Goal: Information Seeking & Learning: Learn about a topic

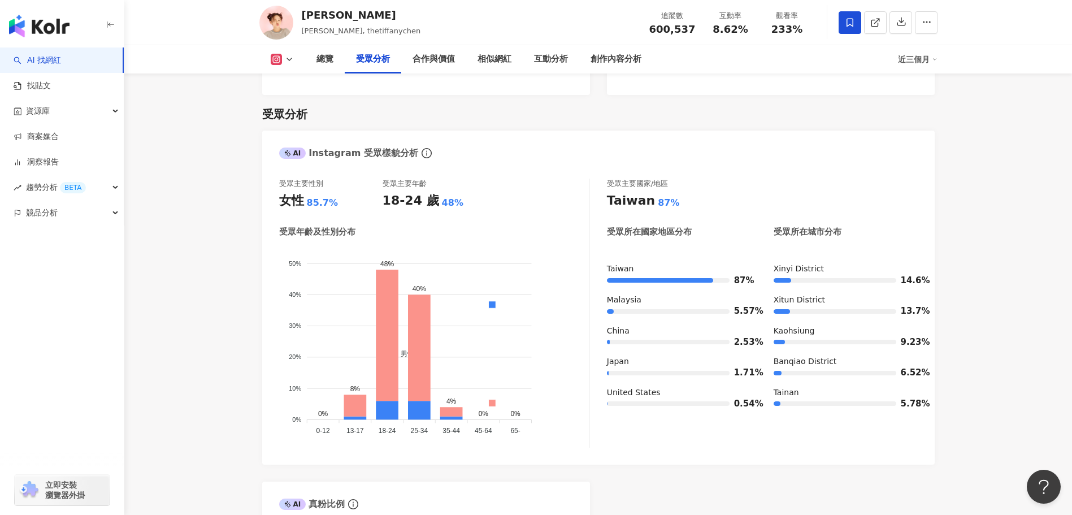
click at [713, 448] on div "AI Instagram 受眾樣貌分析 受眾主要性別 女性 85.7% 受眾主要年齡 18-24 歲 48% 受眾年齡及性別分布 男性 女性 50% 50% …" at bounding box center [598, 396] width 673 height 530
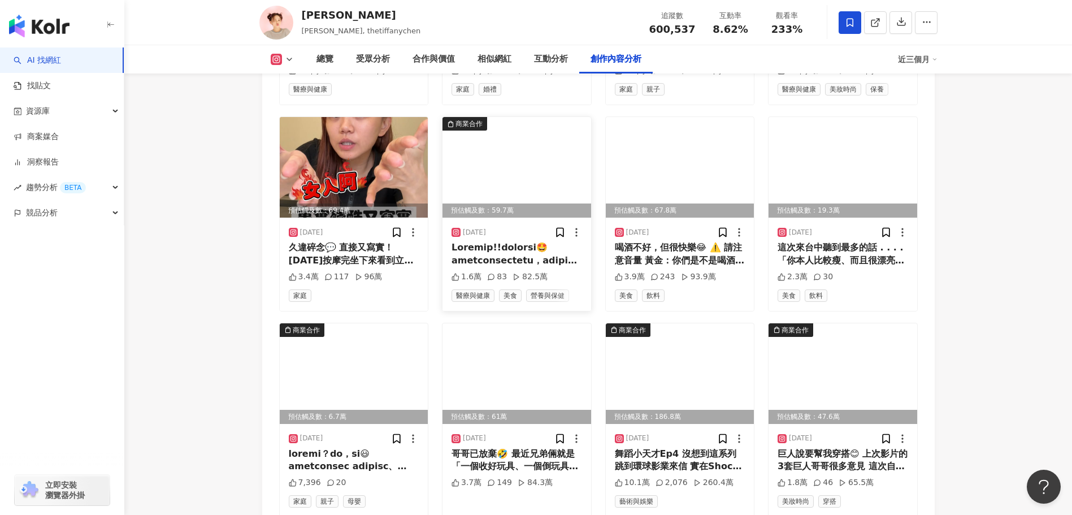
scroll to position [3787, 0]
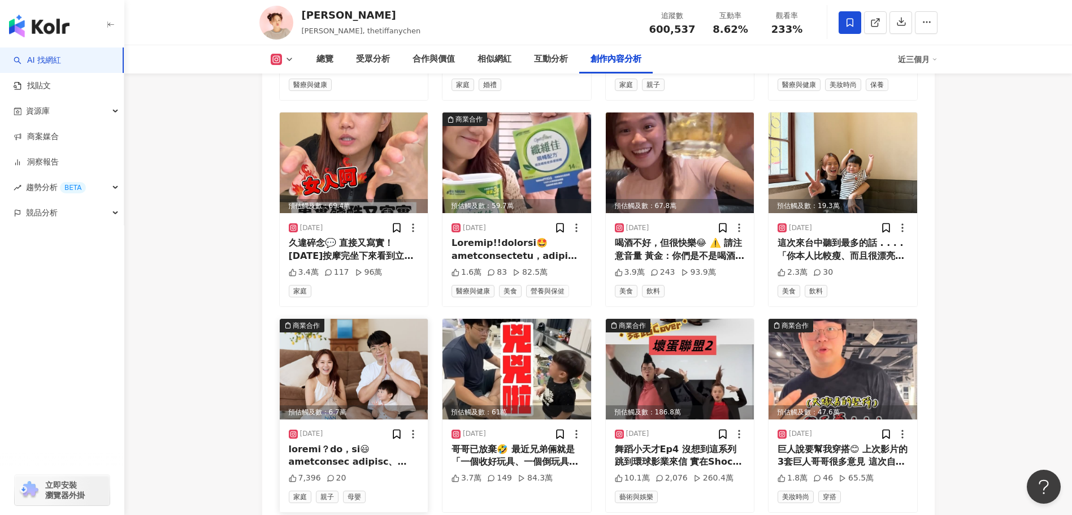
click at [359, 443] on div at bounding box center [354, 455] width 131 height 25
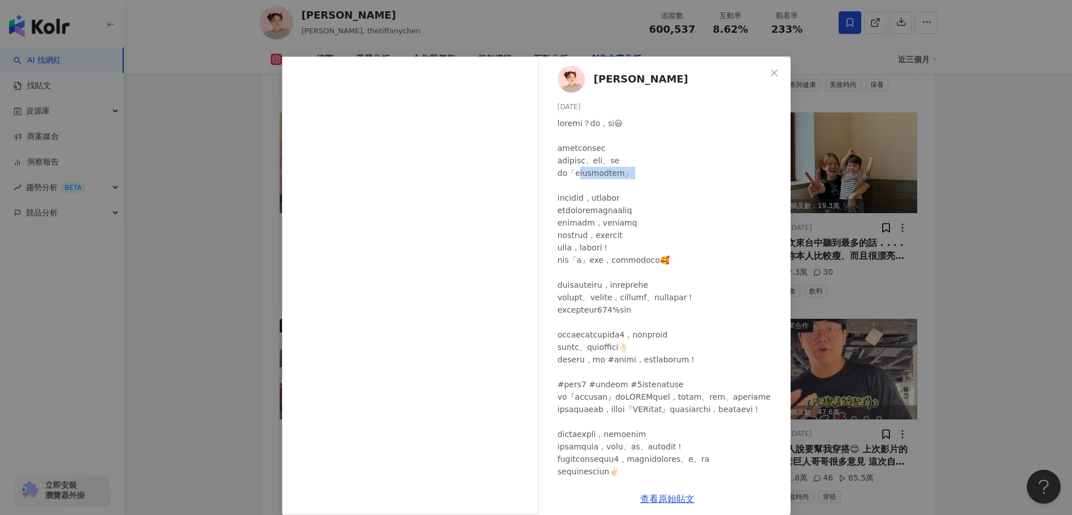
drag, startPoint x: 582, startPoint y: 176, endPoint x: 630, endPoint y: 179, distance: 47.6
click at [630, 179] on div at bounding box center [670, 409] width 224 height 584
click at [591, 196] on div at bounding box center [670, 409] width 224 height 584
drag, startPoint x: 575, startPoint y: 196, endPoint x: 658, endPoint y: 200, distance: 82.6
click at [658, 200] on div at bounding box center [670, 409] width 224 height 584
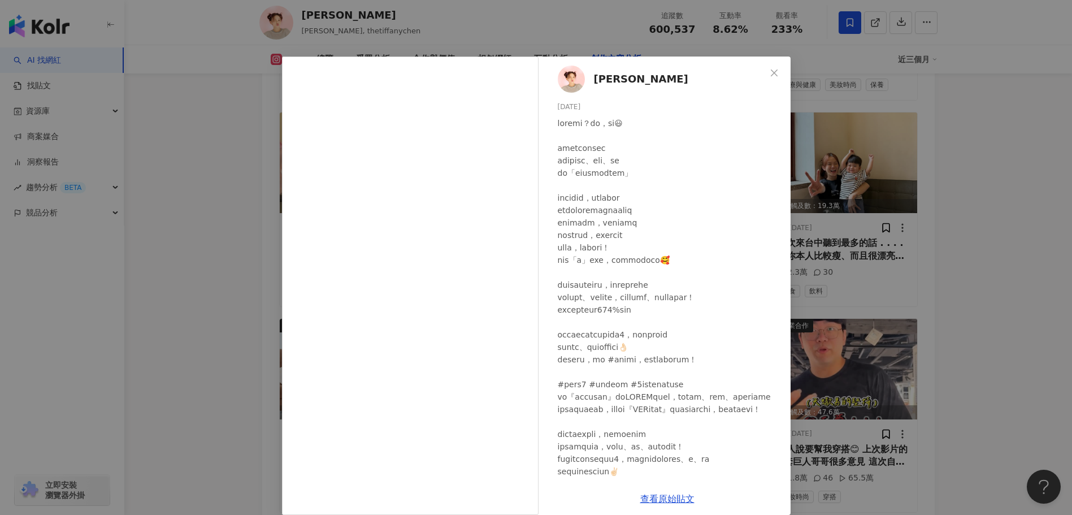
click at [601, 209] on div at bounding box center [670, 409] width 224 height 584
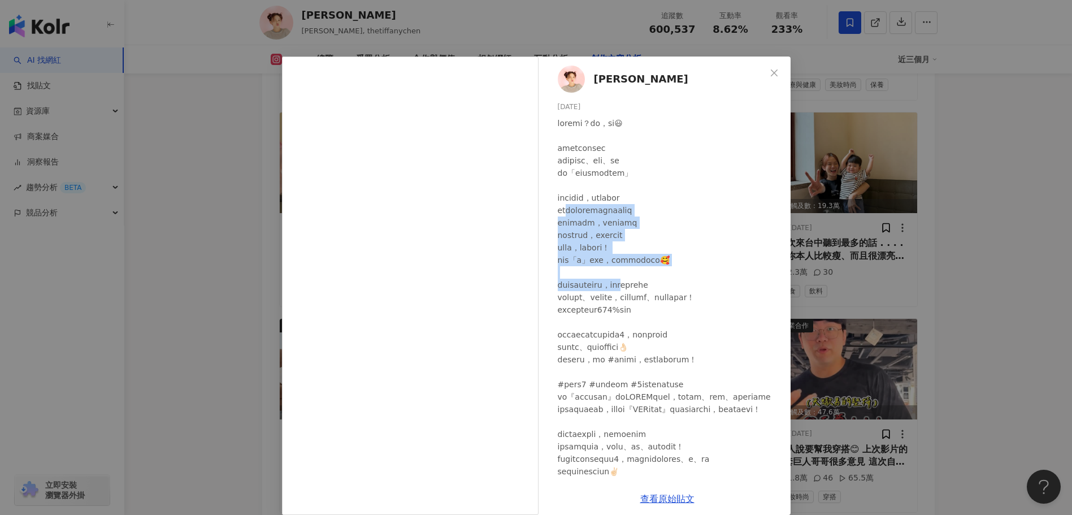
drag, startPoint x: 573, startPoint y: 211, endPoint x: 670, endPoint y: 290, distance: 124.9
click at [670, 290] on div at bounding box center [670, 409] width 224 height 584
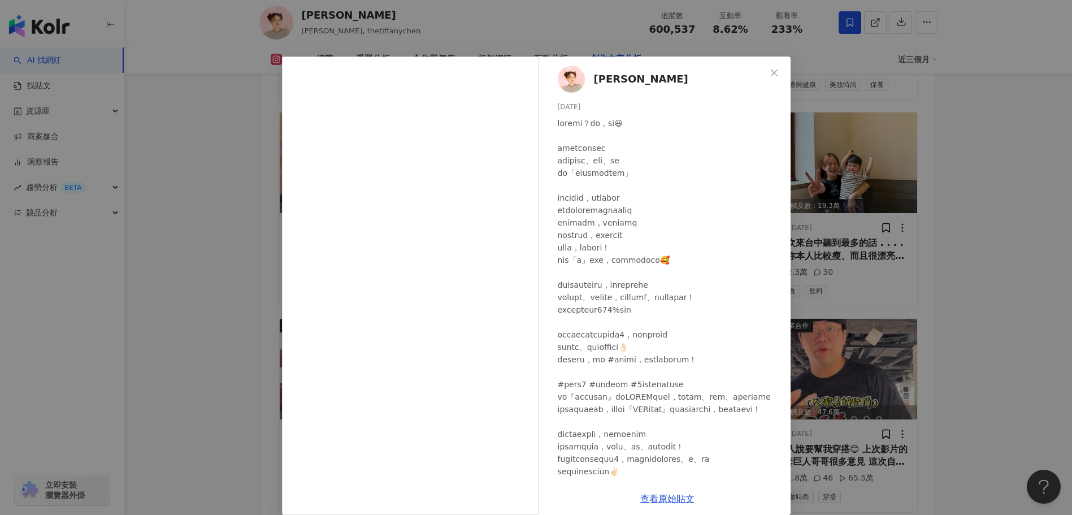
click at [612, 304] on div at bounding box center [670, 409] width 224 height 584
drag, startPoint x: 595, startPoint y: 282, endPoint x: 617, endPoint y: 335, distance: 57.7
click at [617, 335] on div at bounding box center [670, 409] width 224 height 584
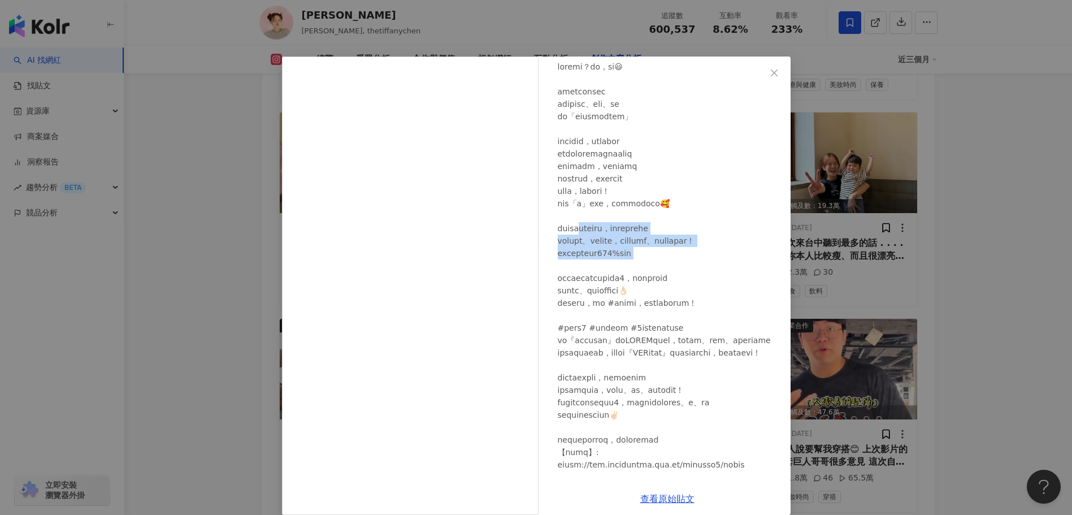
scroll to position [0, 0]
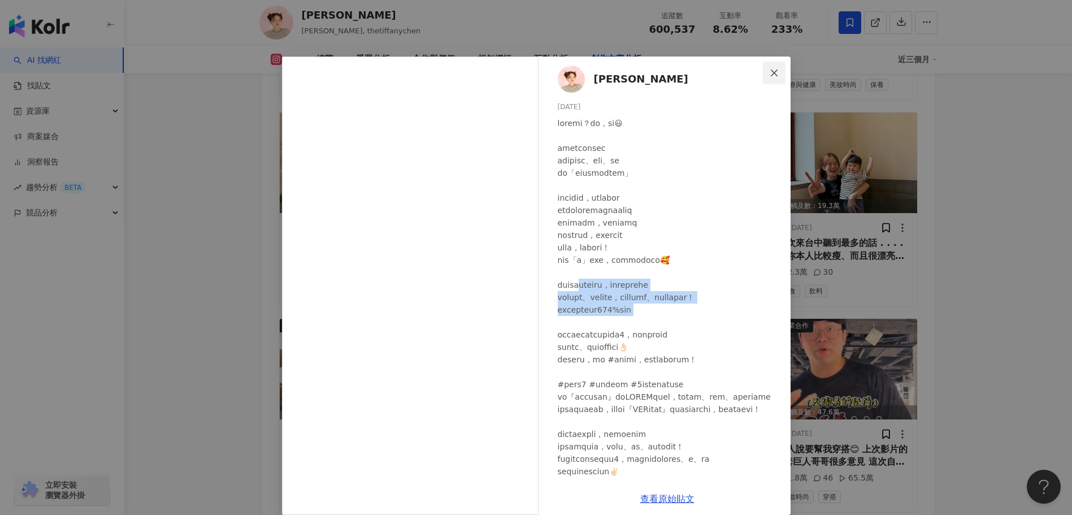
click at [770, 73] on icon "close" at bounding box center [774, 72] width 9 height 9
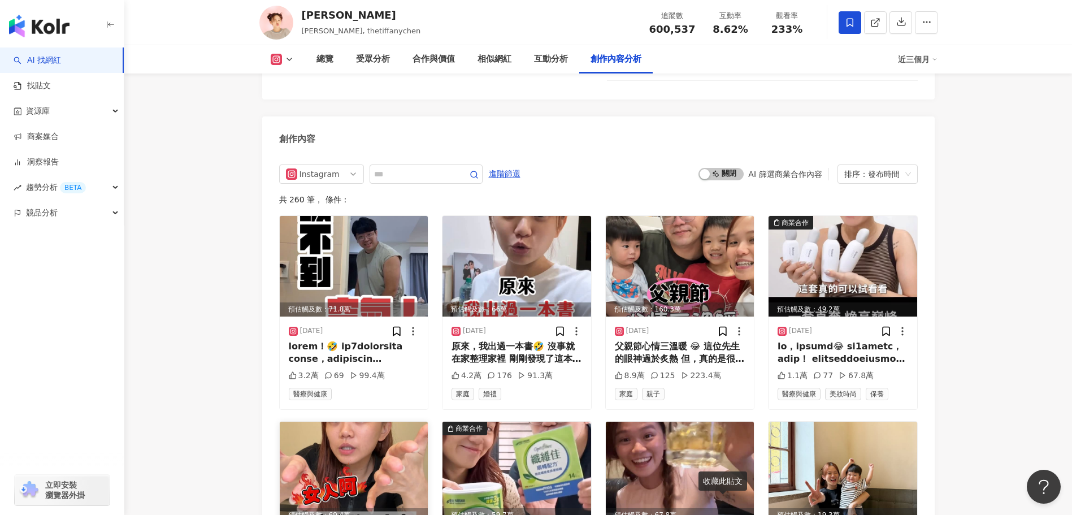
scroll to position [3504, 0]
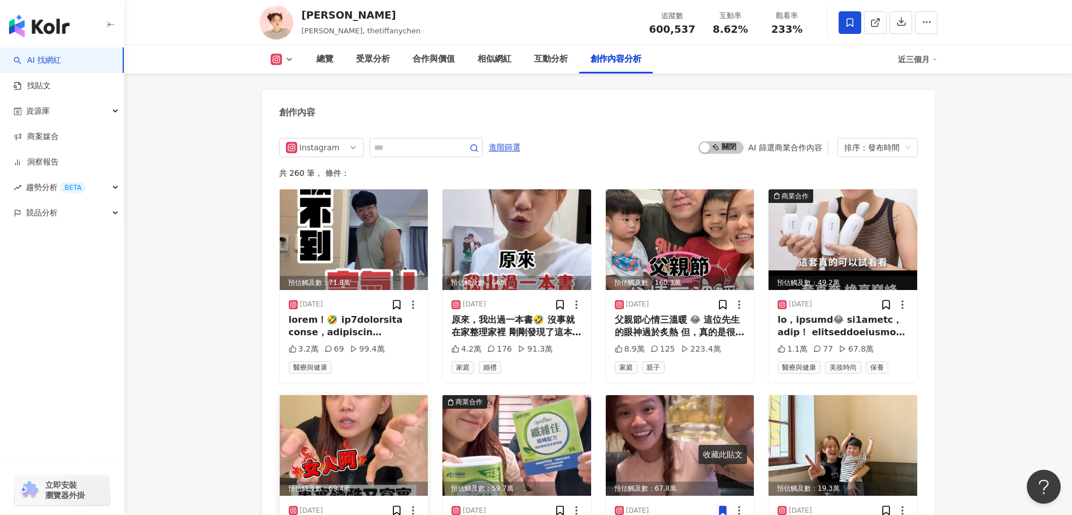
click at [344, 436] on img at bounding box center [354, 445] width 149 height 101
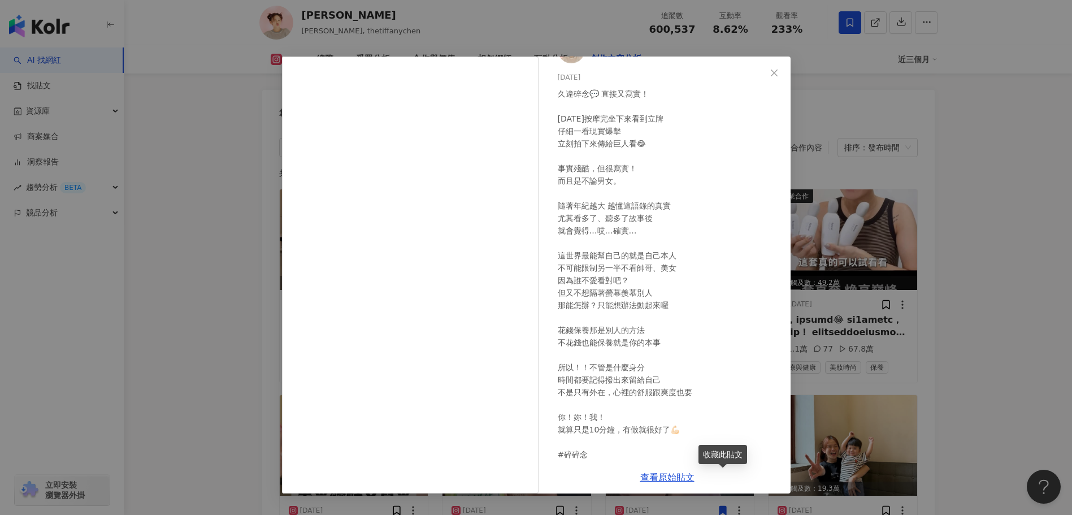
scroll to position [57, 0]
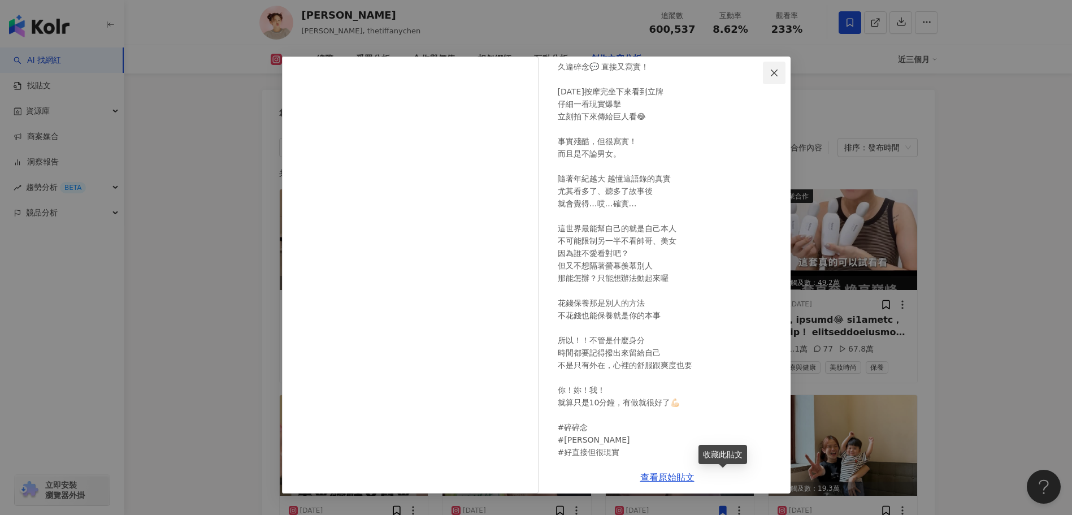
click at [774, 72] on icon "close" at bounding box center [774, 72] width 7 height 7
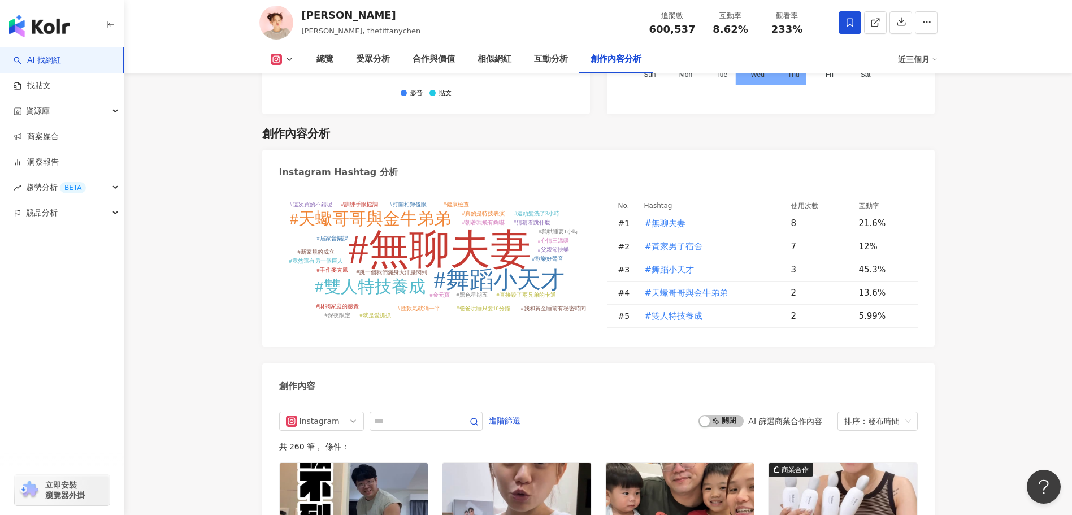
scroll to position [3335, 0]
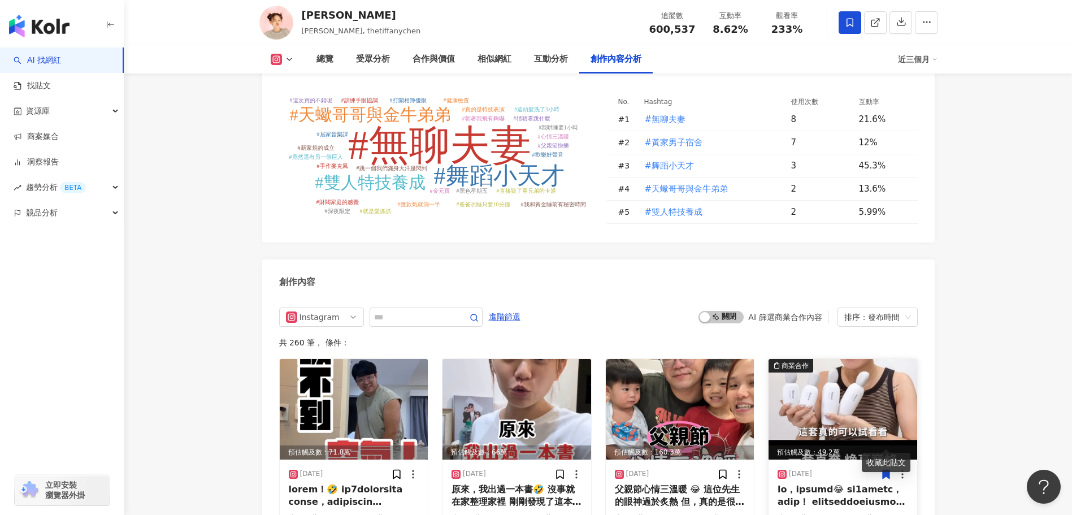
click at [851, 483] on div at bounding box center [843, 495] width 131 height 25
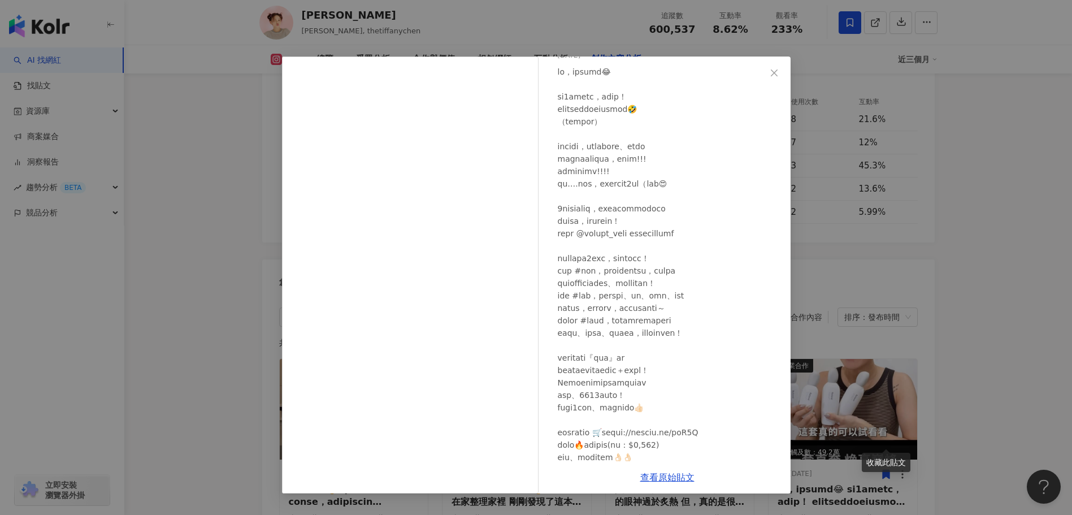
scroll to position [27, 0]
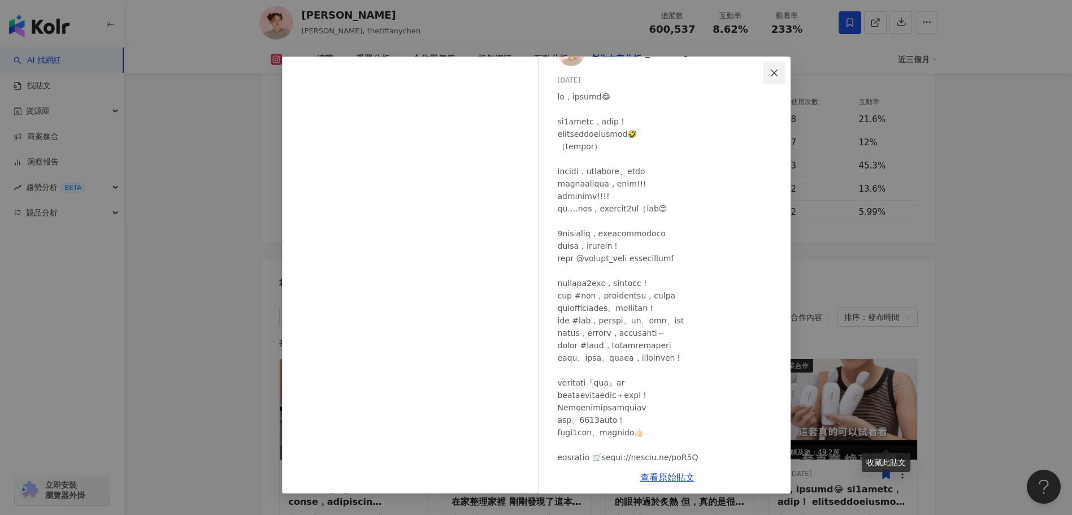
click at [774, 72] on icon "close" at bounding box center [774, 72] width 9 height 9
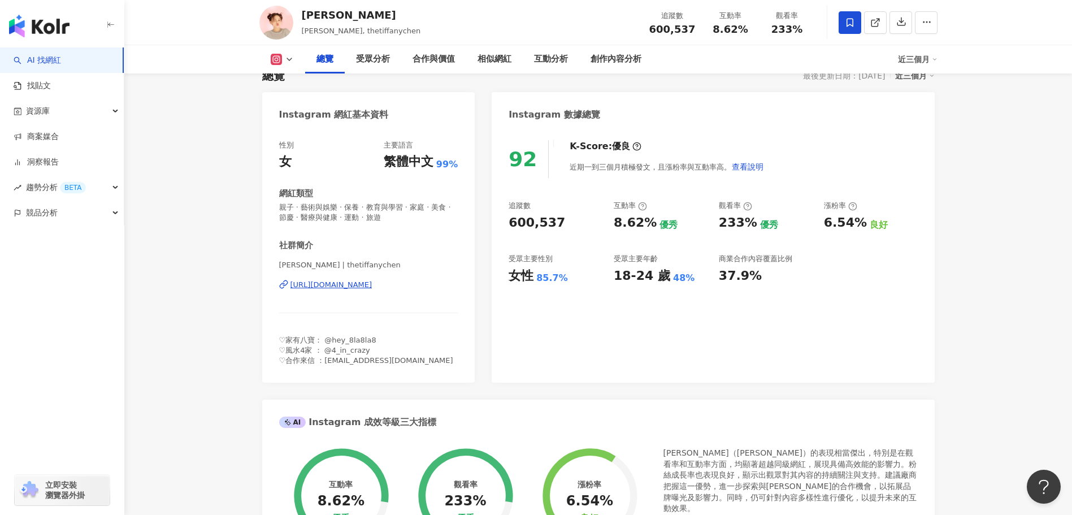
scroll to position [0, 0]
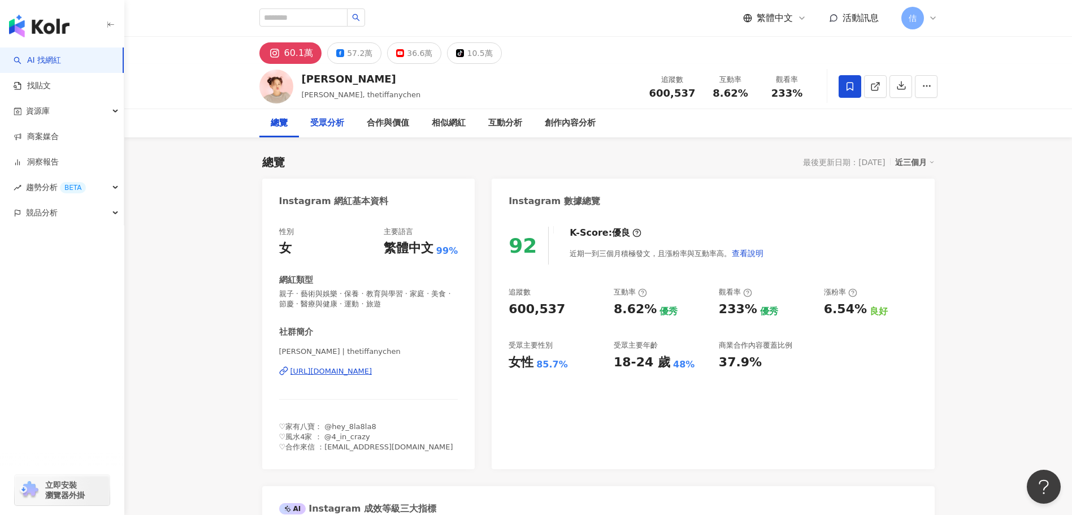
click at [328, 119] on div "受眾分析" at bounding box center [327, 123] width 34 height 14
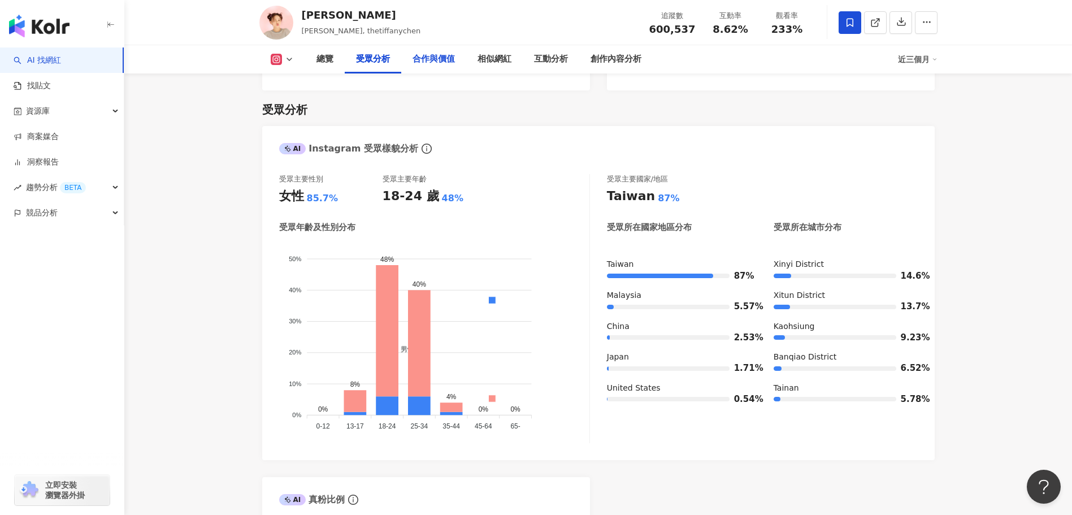
click at [419, 66] on div "合作與價值" at bounding box center [433, 59] width 65 height 28
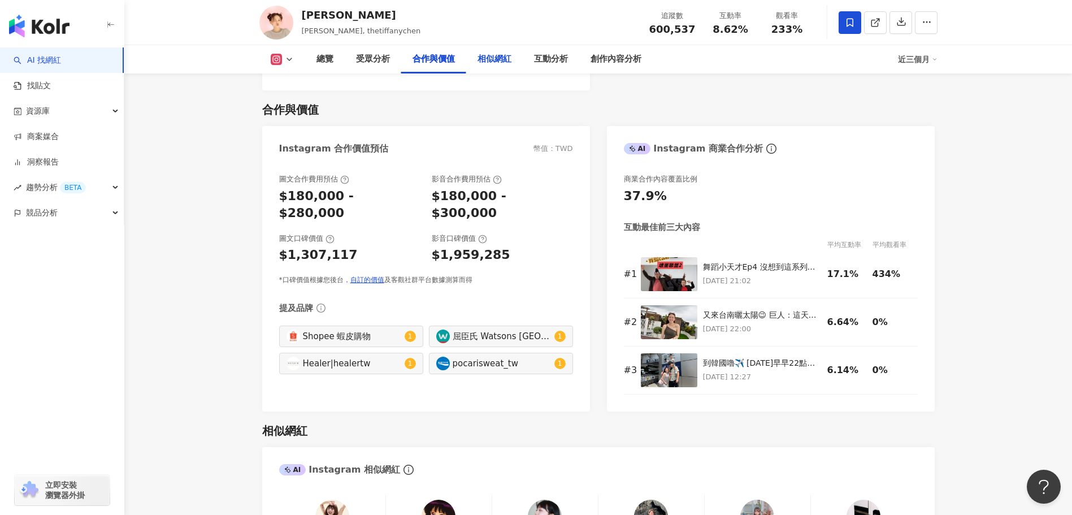
click at [485, 63] on div "相似網紅" at bounding box center [495, 60] width 34 height 14
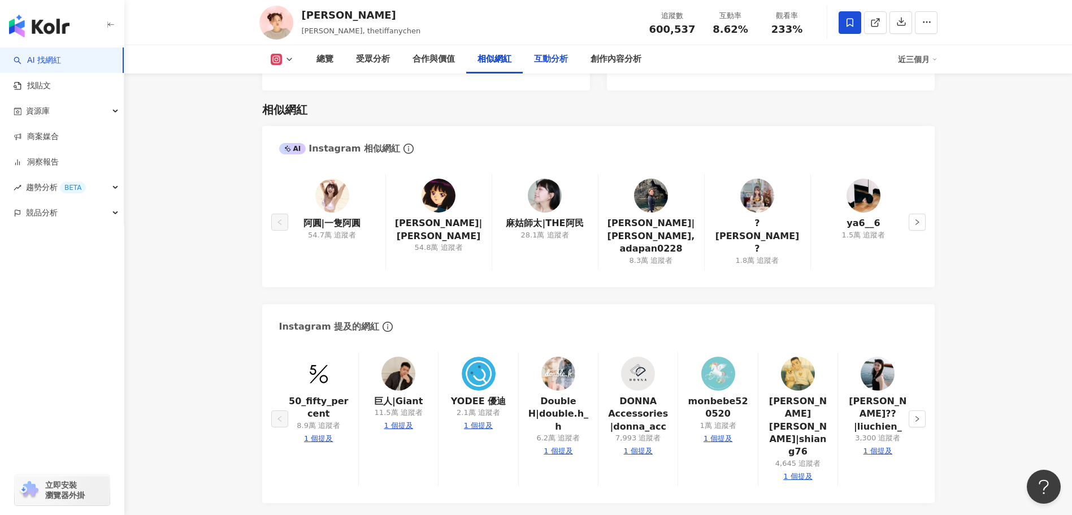
click at [556, 61] on div "互動分析" at bounding box center [551, 60] width 34 height 14
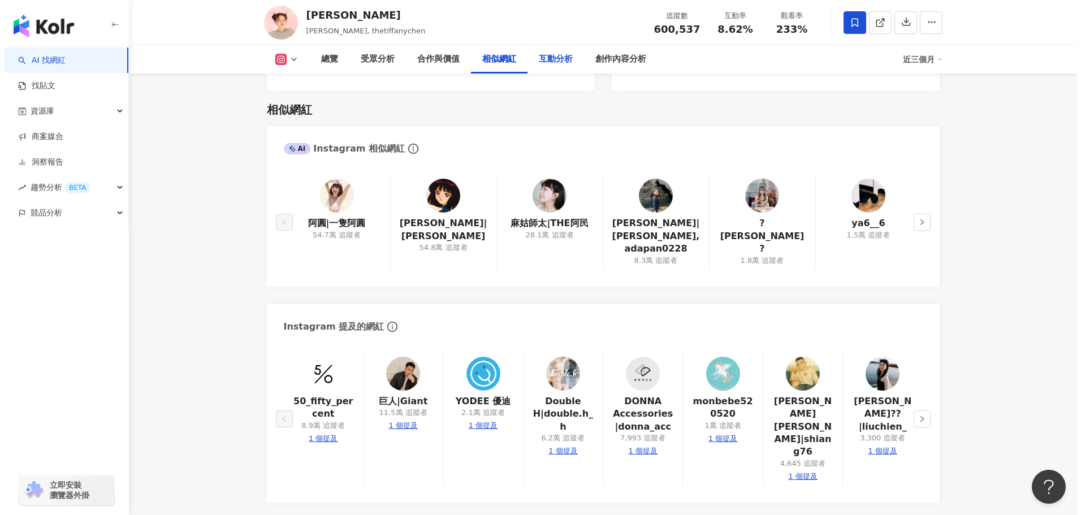
scroll to position [2239, 0]
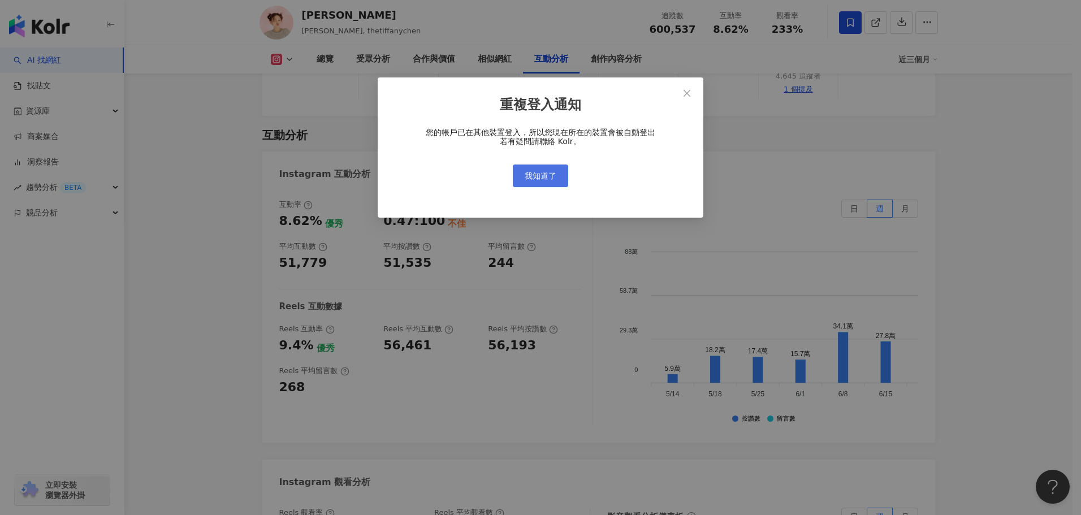
click at [515, 172] on button "我知道了" at bounding box center [540, 175] width 55 height 23
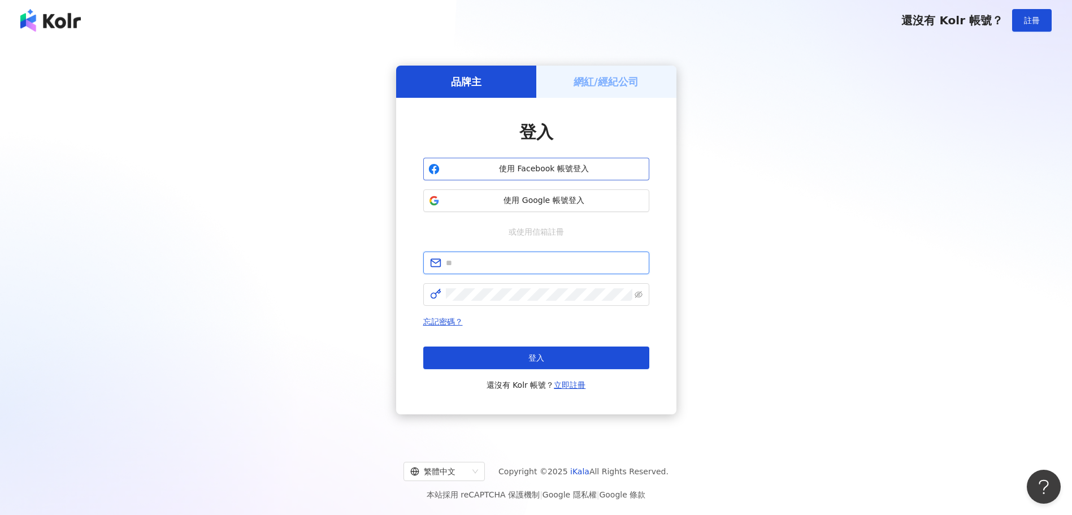
type input "**********"
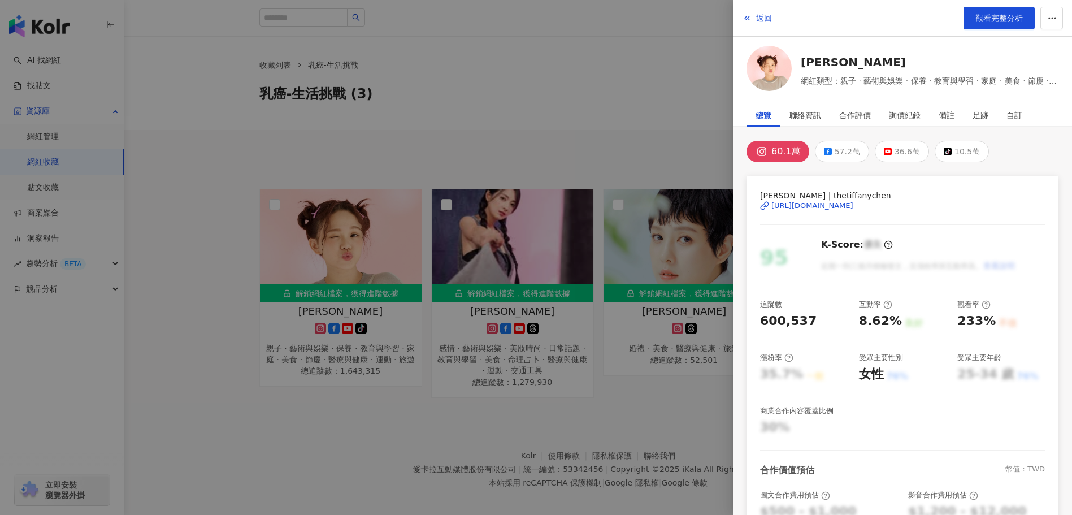
click at [633, 79] on div at bounding box center [536, 257] width 1072 height 515
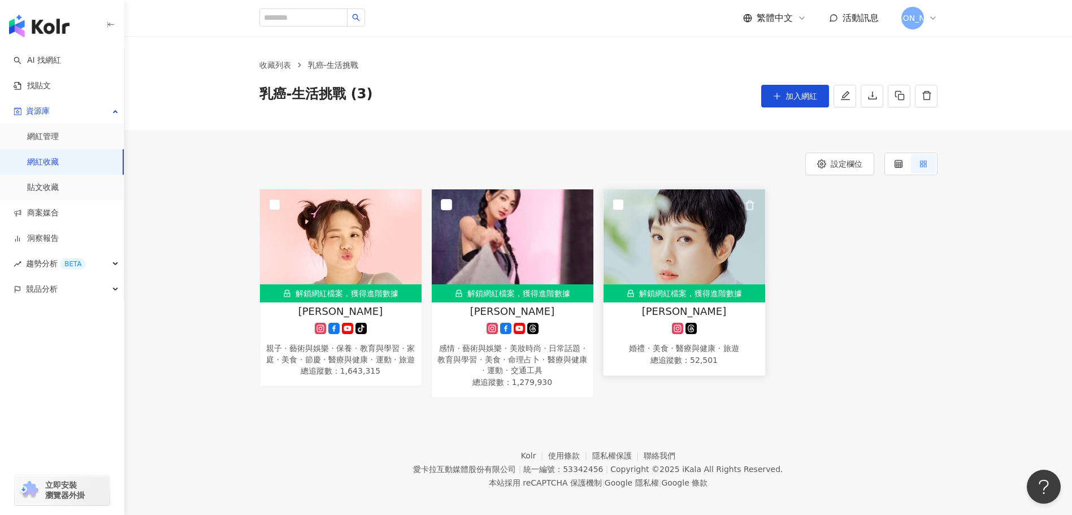
scroll to position [52, 0]
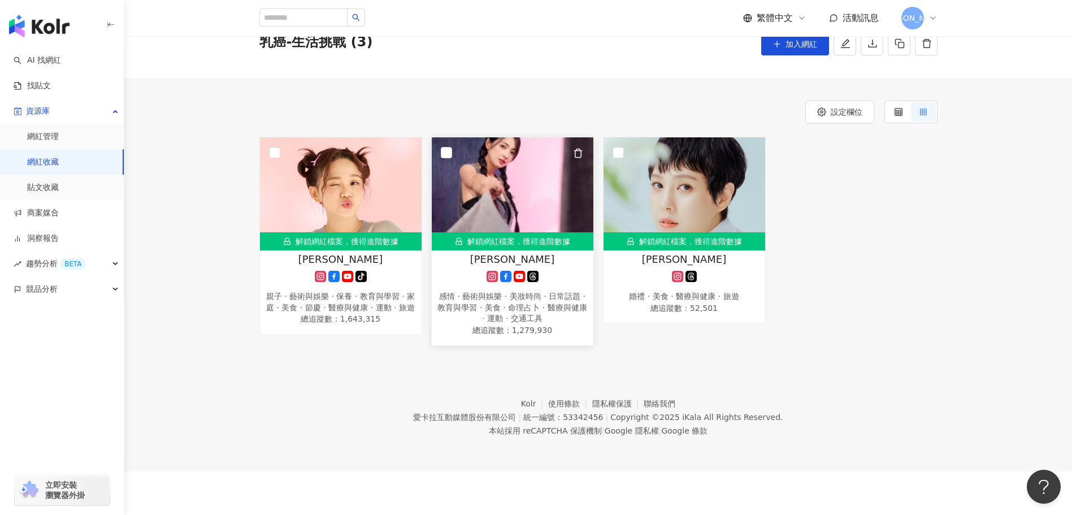
click at [475, 250] on link "解鎖網紅檔案，獲得進階數據 阿喜 感情 · 藝術與娛樂 · 美妝時尚 · 日常話題 · 教育與學習 · 美食 · 命理占卜 · 醫療與健康 · 運動 · 交通…" at bounding box center [512, 241] width 163 height 209
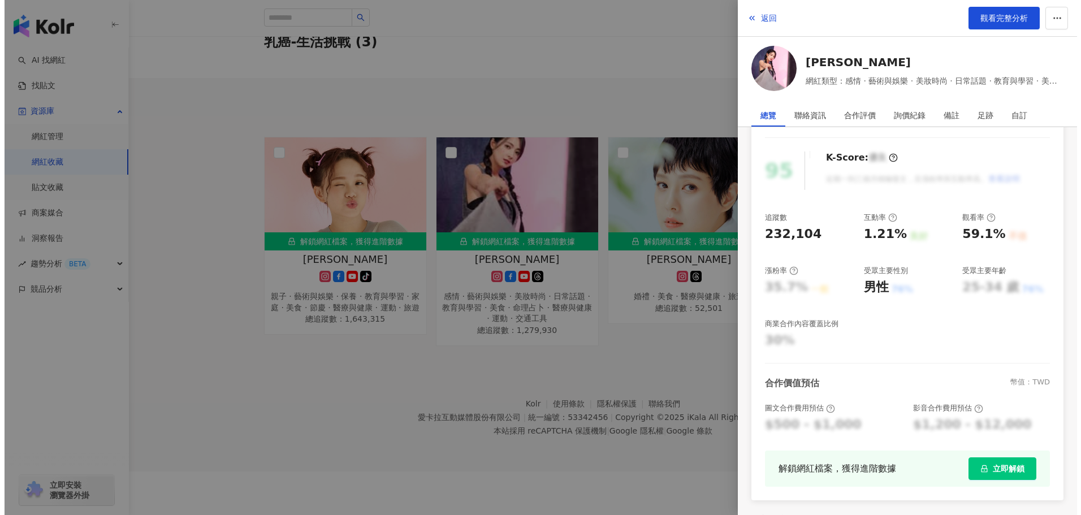
scroll to position [188, 0]
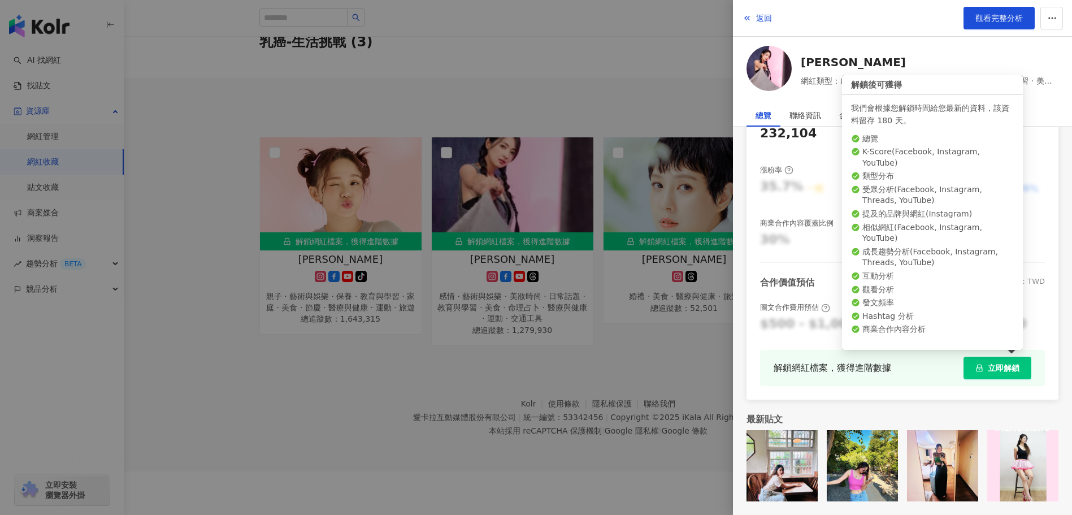
click at [1004, 369] on span "立即解鎖" at bounding box center [1004, 367] width 32 height 9
click at [988, 368] on span "立即解鎖" at bounding box center [1004, 367] width 32 height 9
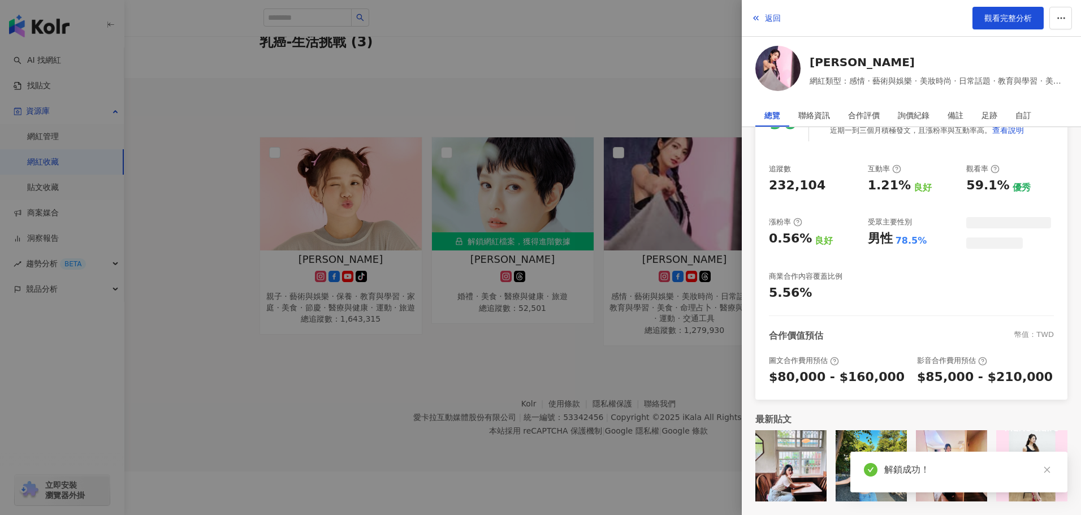
scroll to position [135, 0]
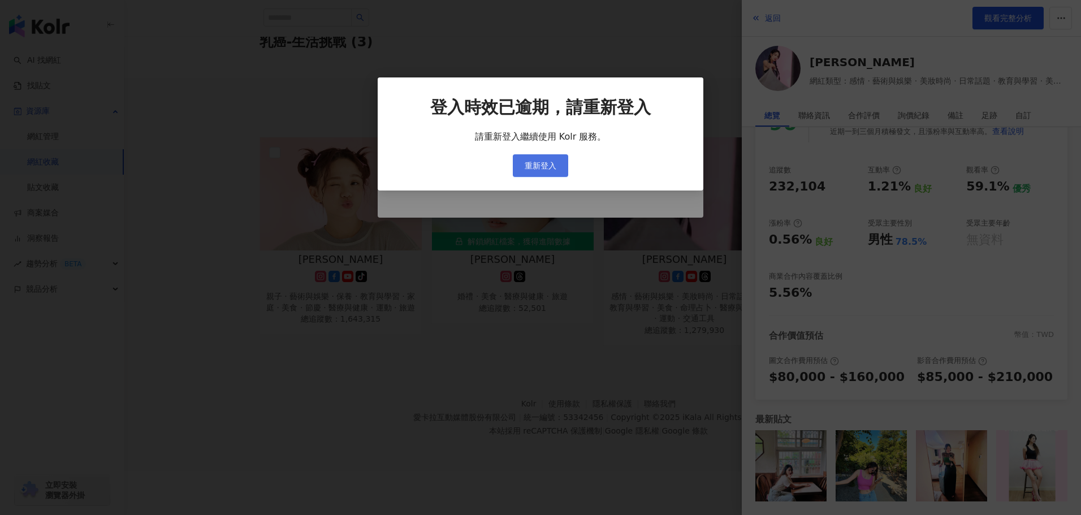
click at [552, 170] on span "重新登入" at bounding box center [541, 165] width 32 height 9
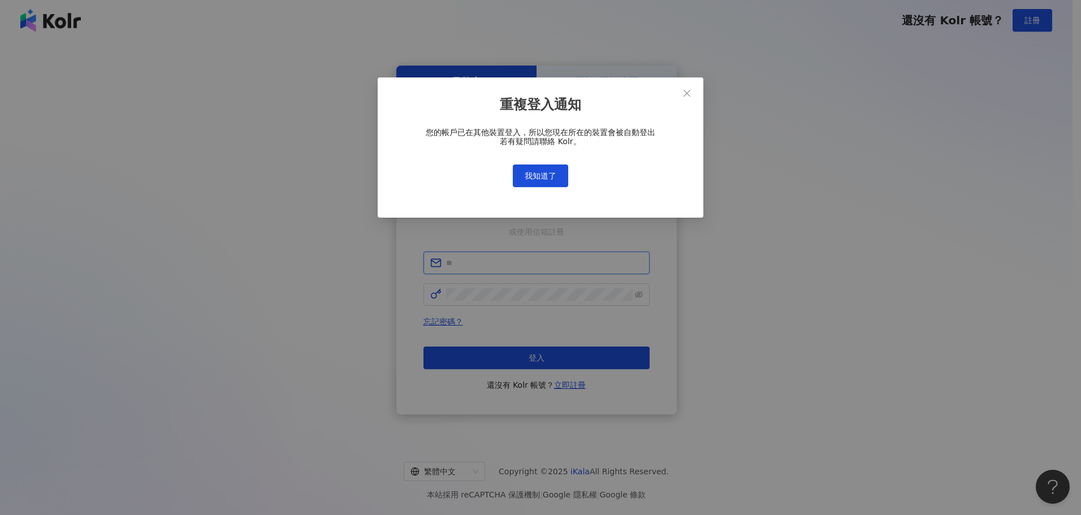
type input "**********"
click at [685, 92] on icon "close" at bounding box center [686, 93] width 9 height 9
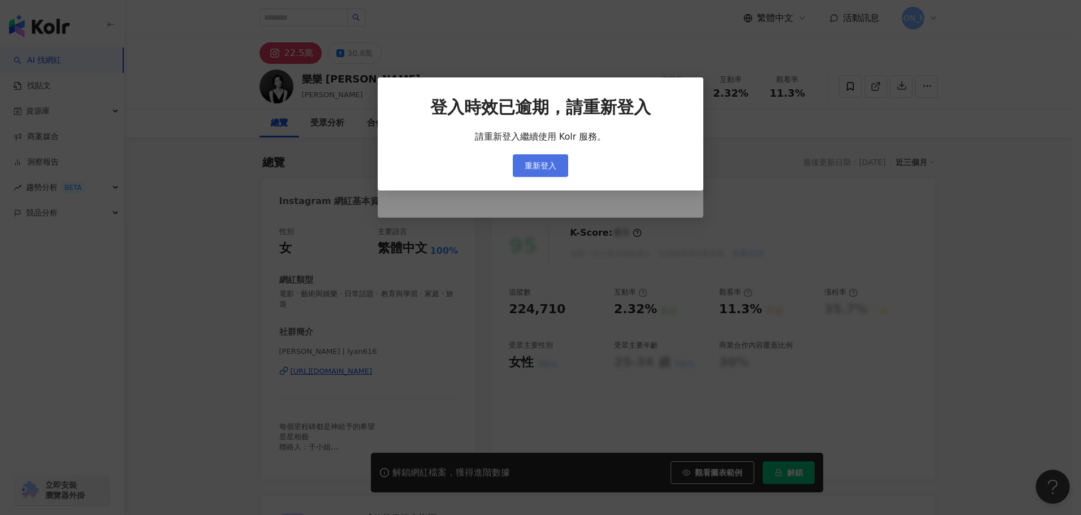
click at [543, 164] on span "重新登入" at bounding box center [541, 165] width 32 height 9
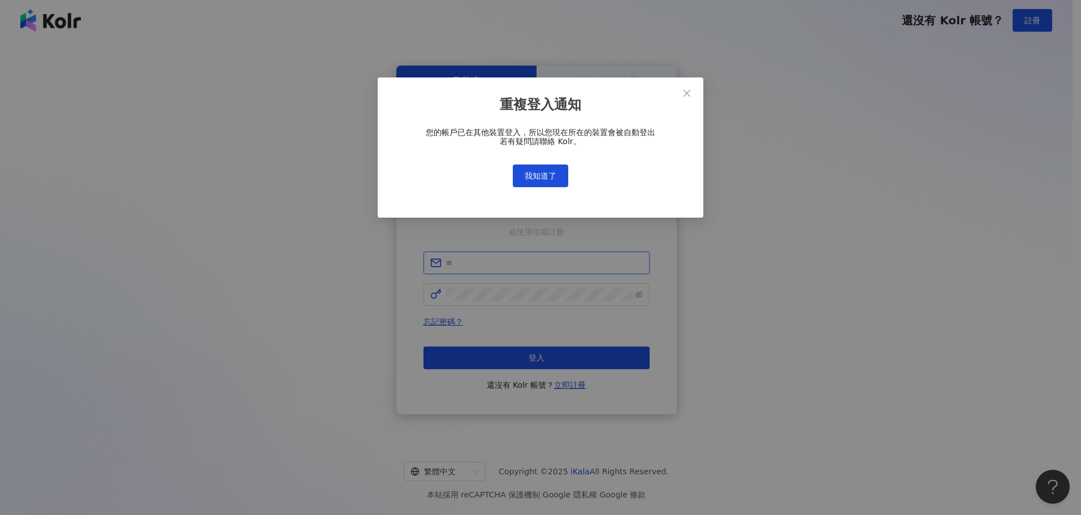
type input "**********"
click at [689, 90] on icon "close" at bounding box center [686, 93] width 9 height 9
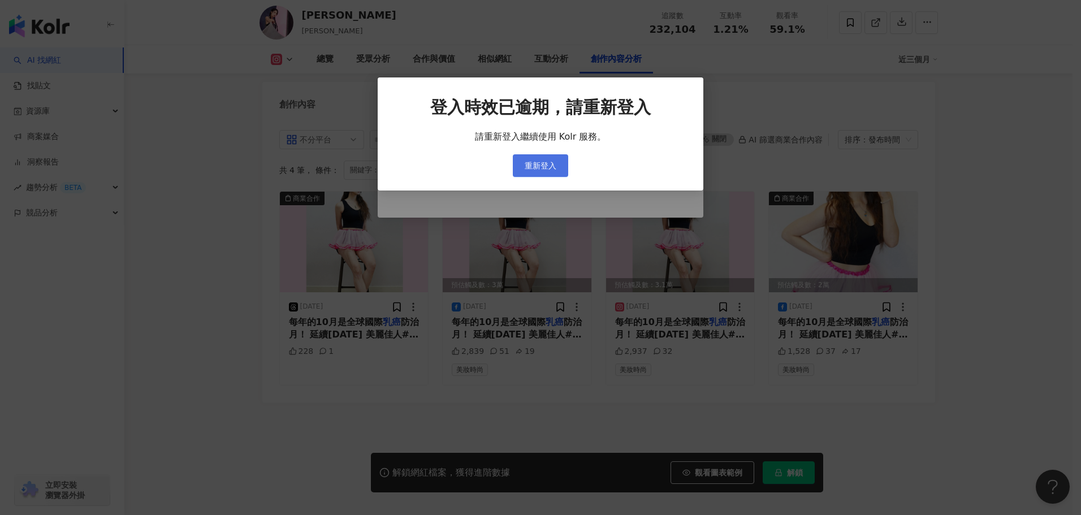
scroll to position [3441, 0]
click at [539, 172] on button "重新登入" at bounding box center [540, 165] width 55 height 23
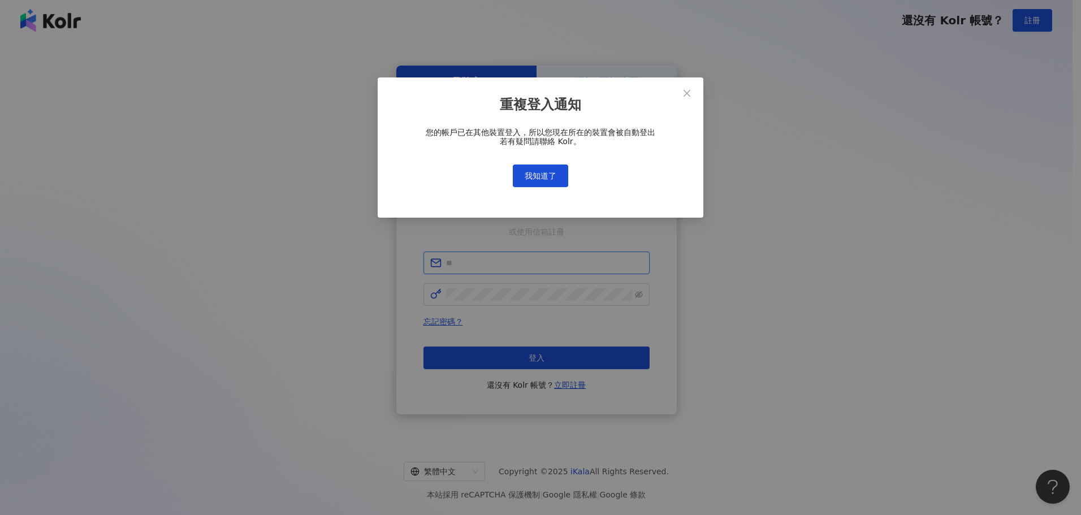
type input "**********"
click at [552, 175] on span "我知道了" at bounding box center [541, 175] width 32 height 9
